Goal: Obtain resource: Download file/media

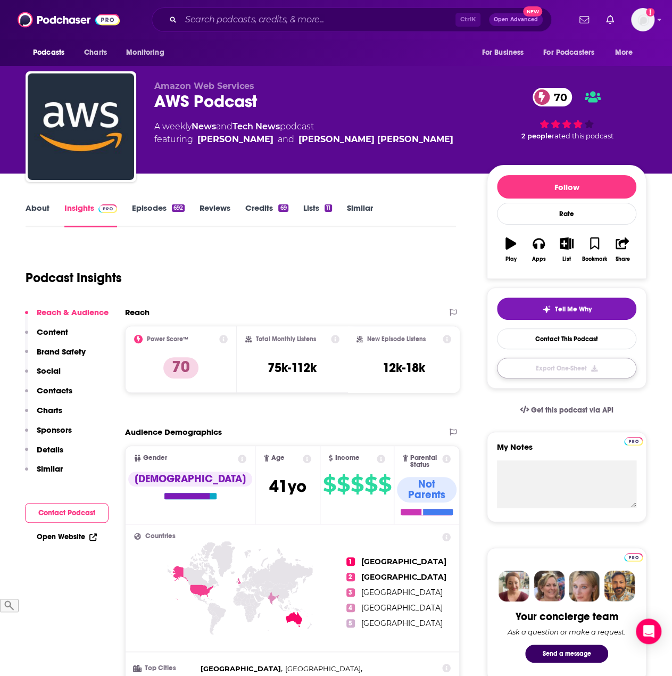
click at [574, 367] on button "Export One-Sheet" at bounding box center [566, 368] width 139 height 21
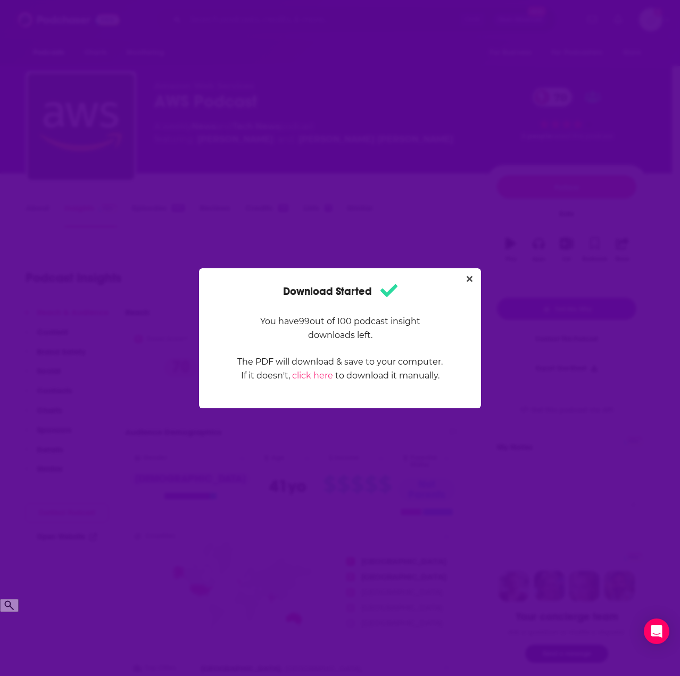
click at [326, 165] on div "Download Started You have 99 out of 100 podcast insight downloads left. The PDF…" at bounding box center [340, 338] width 680 height 676
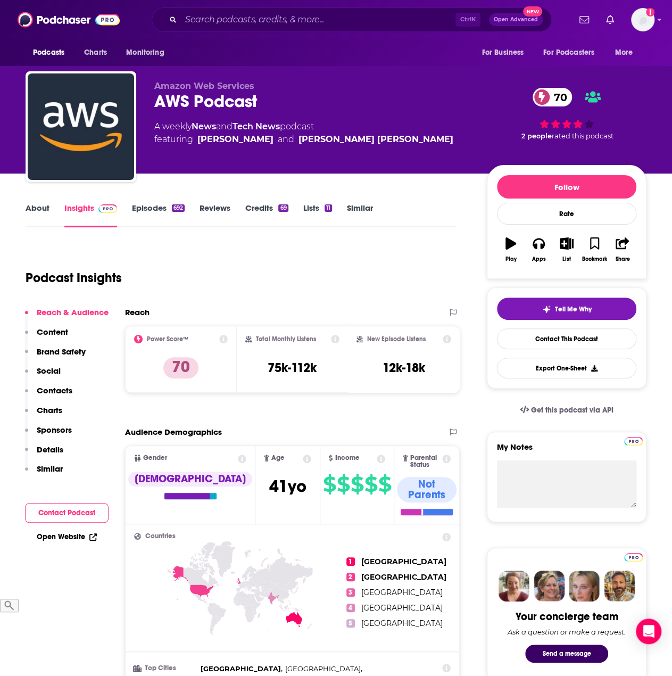
click at [143, 207] on link "Episodes 692" at bounding box center [158, 215] width 53 height 24
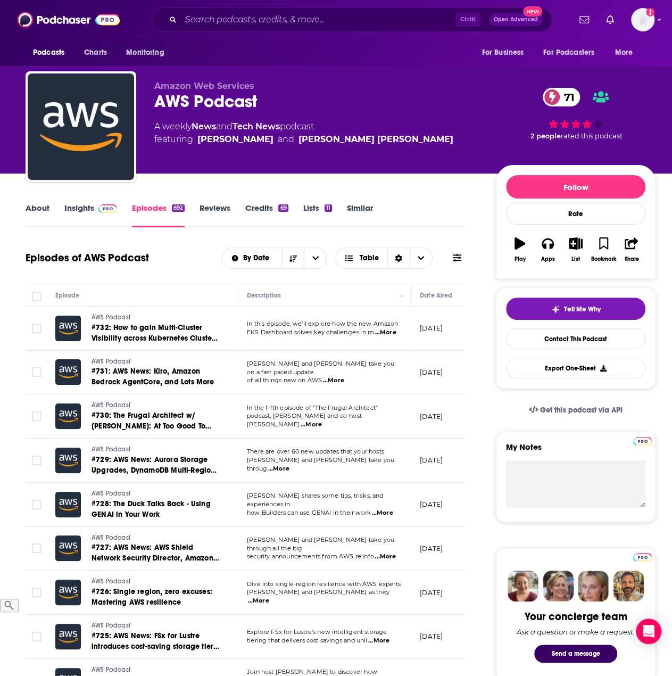
click at [40, 209] on link "About" at bounding box center [38, 215] width 24 height 24
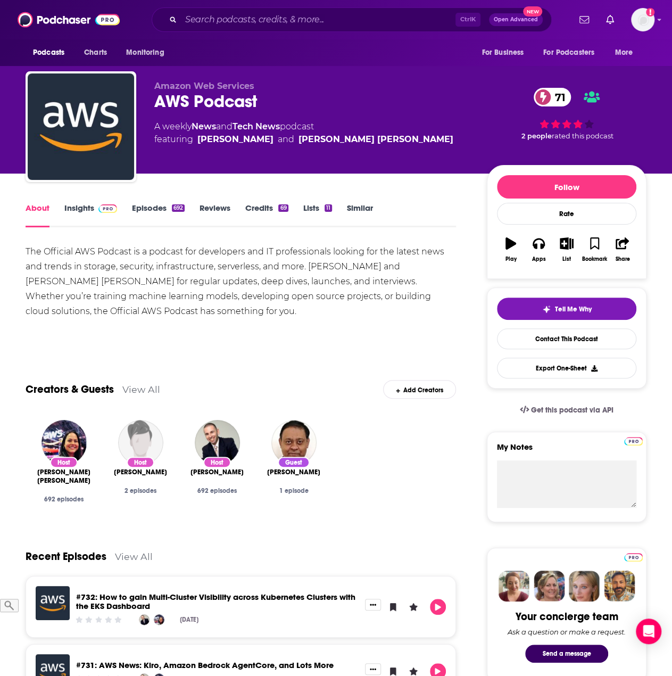
click at [120, 291] on div "The Official AWS Podcast is a podcast for developers and IT professionals looki…" at bounding box center [241, 281] width 431 height 75
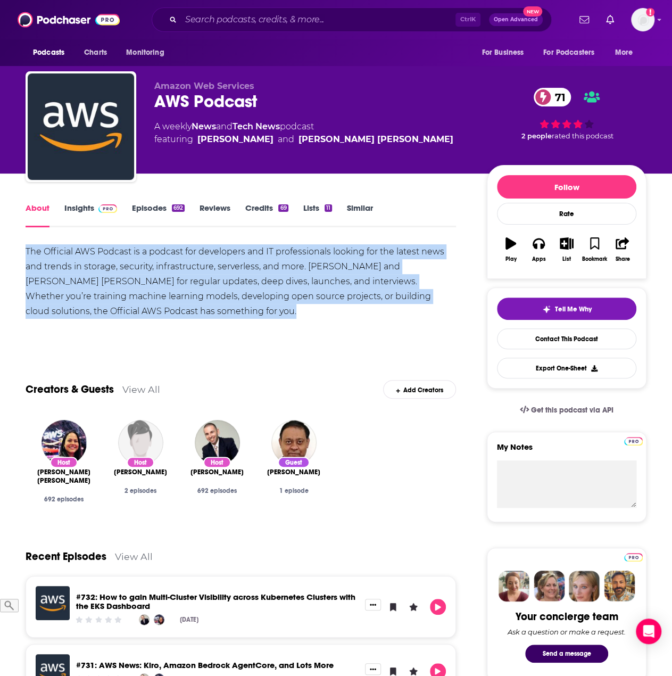
click at [120, 291] on div "The Official AWS Podcast is a podcast for developers and IT professionals looki…" at bounding box center [241, 281] width 431 height 75
click at [222, 298] on div "The Official AWS Podcast is a podcast for developers and IT professionals looki…" at bounding box center [241, 281] width 431 height 75
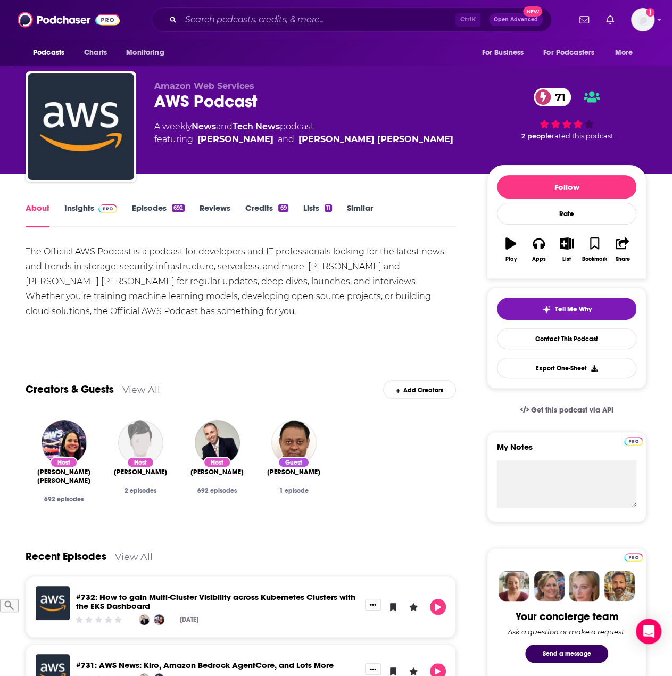
click at [84, 211] on link "Insights" at bounding box center [90, 215] width 53 height 24
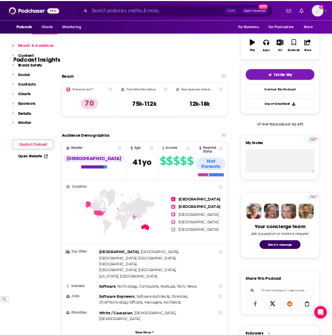
scroll to position [319, 0]
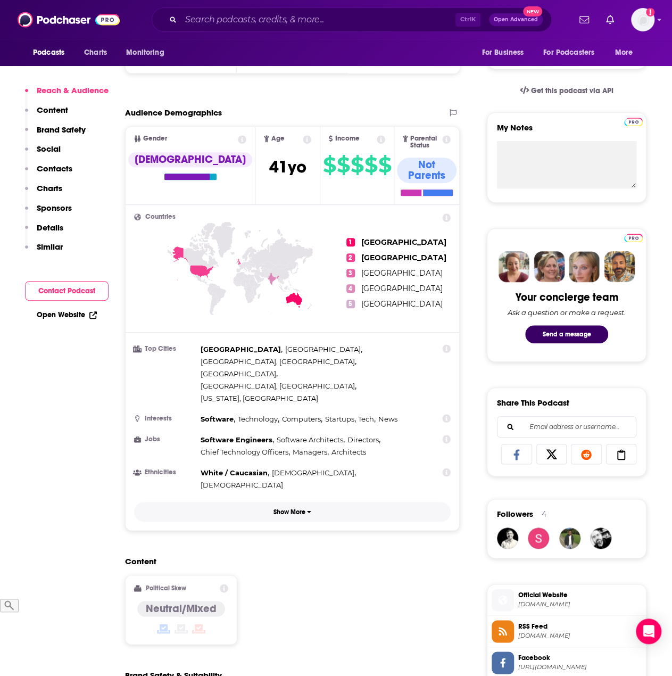
click at [286, 508] on p "Show More" at bounding box center [290, 511] width 32 height 7
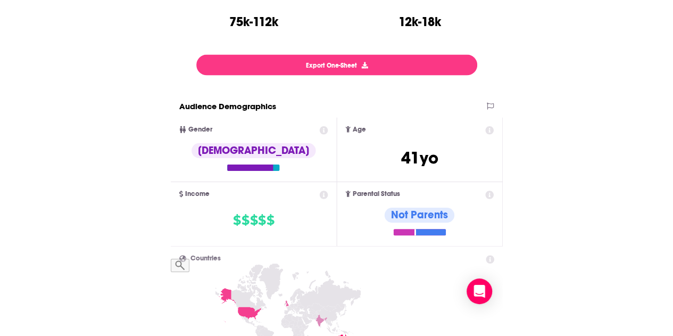
scroll to position [0, 0]
